Goal: Find specific page/section: Find specific page/section

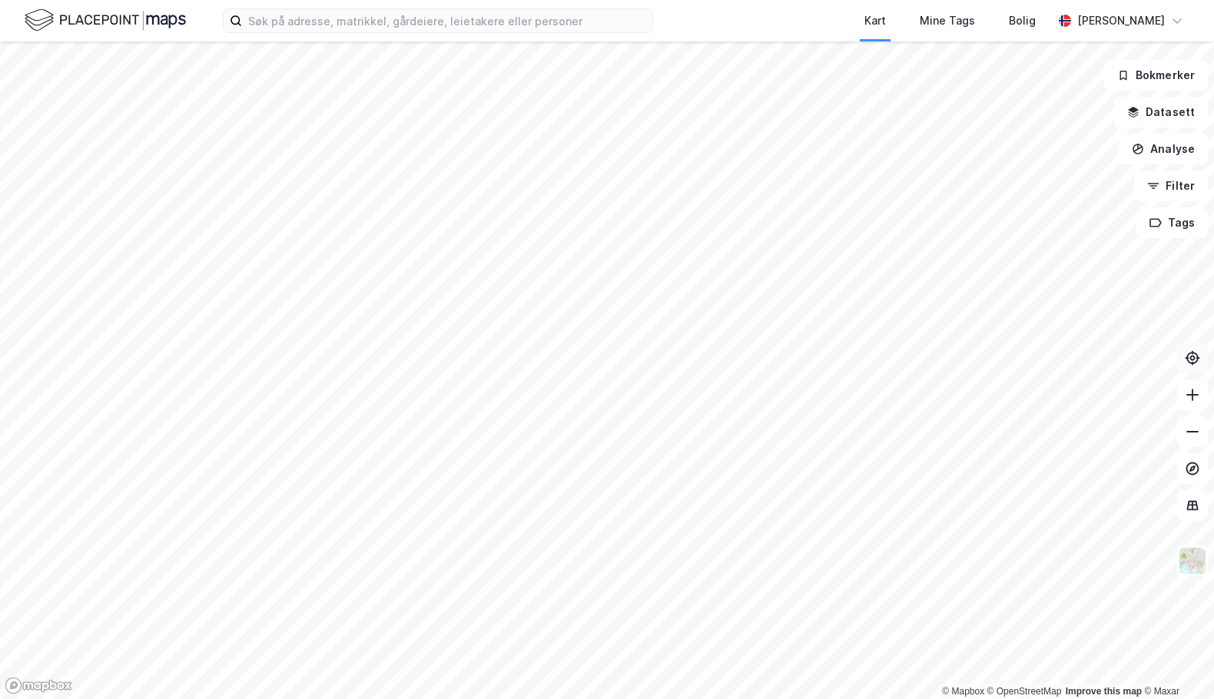
click at [1194, 363] on icon at bounding box center [1192, 358] width 12 height 12
